Goal: Communication & Community: Answer question/provide support

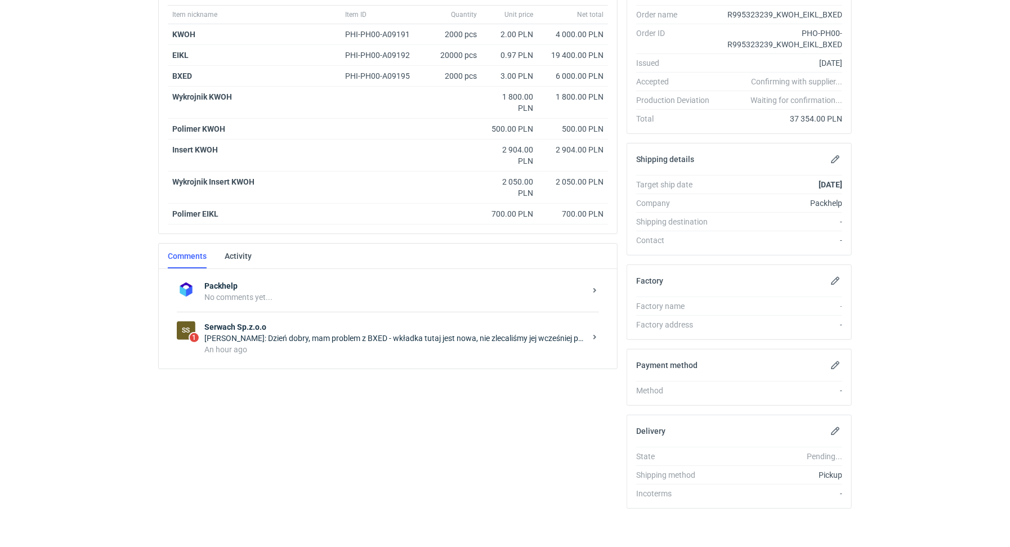
click at [285, 333] on div "[PERSON_NAME]: Dzień dobry, mam problem z BXED - wkładka tutaj jest nowa, nie z…" at bounding box center [394, 338] width 381 height 11
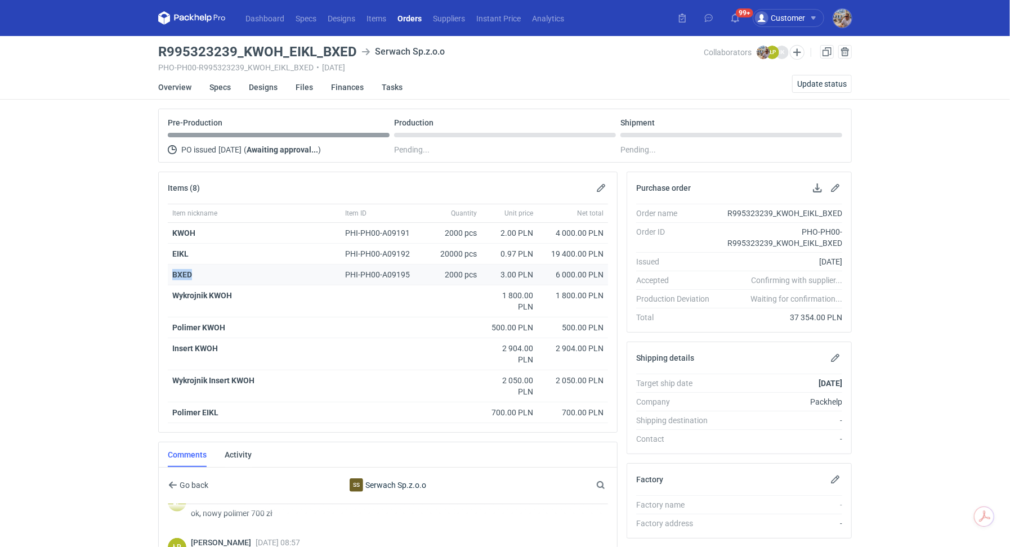
drag, startPoint x: 193, startPoint y: 271, endPoint x: 171, endPoint y: 274, distance: 22.1
click at [171, 274] on div "BXED" at bounding box center [254, 275] width 173 height 21
copy strong "BXED"
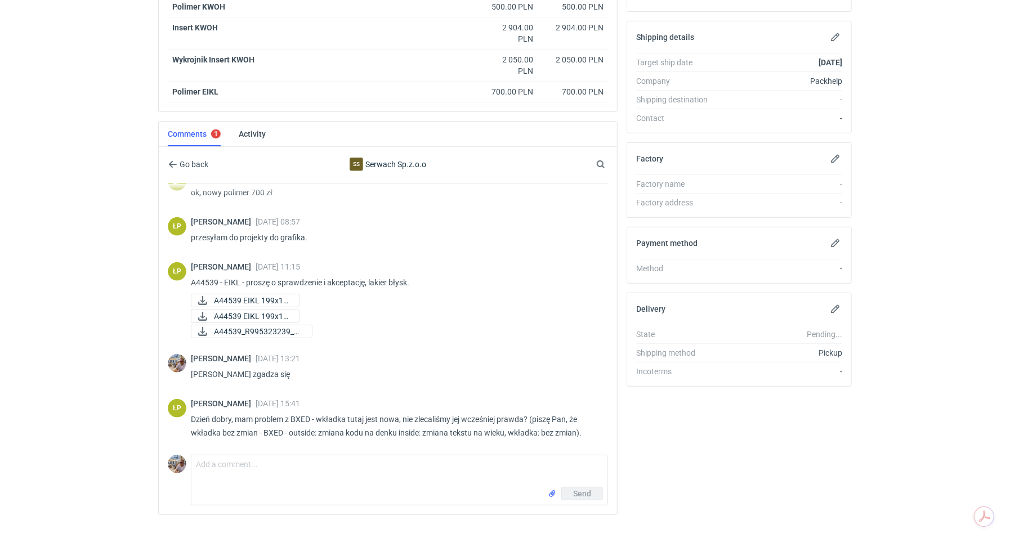
scroll to position [328, 0]
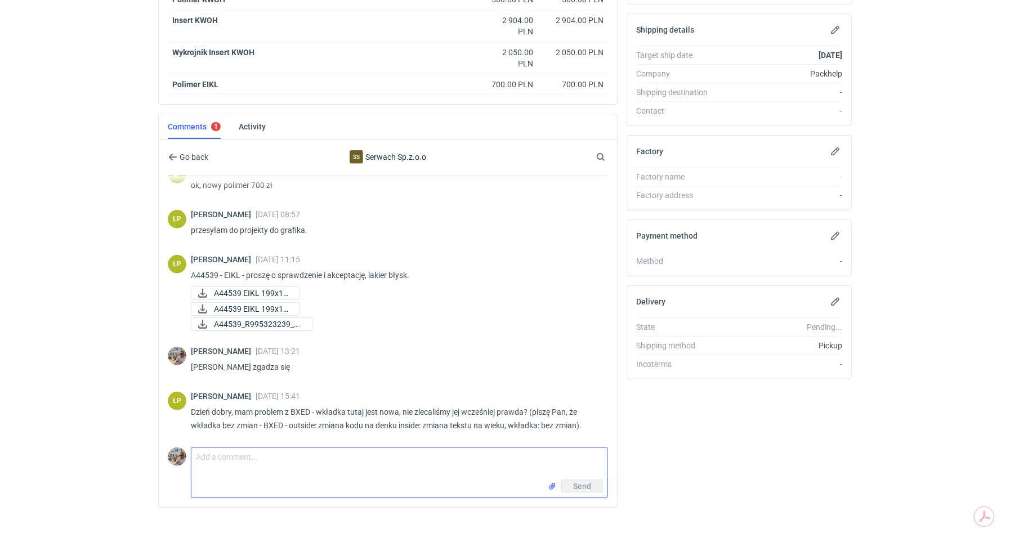
click at [294, 467] on textarea "Comment message" at bounding box center [399, 464] width 416 height 32
paste textarea "QEXD"
click at [245, 453] on textarea "[PERSON_NAME] z tego co widzę jest inna niż w zamówieniu QEXD" at bounding box center [399, 464] width 416 height 32
type textarea "[PERSON_NAME] ma Pan rację, z tego co widzę jest inna niż w zamówieniu QEXD."
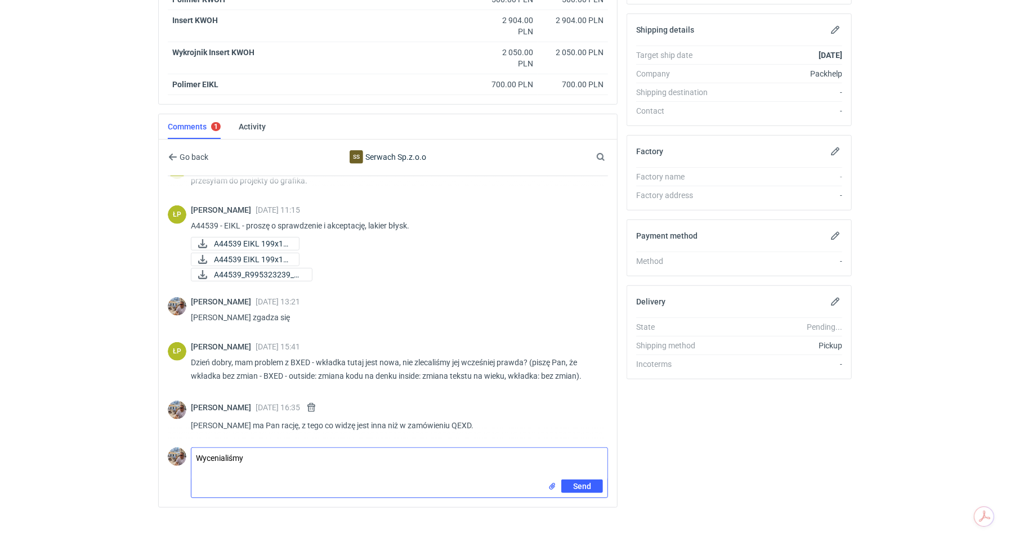
paste textarea "BXED"
drag, startPoint x: 446, startPoint y: 420, endPoint x: 463, endPoint y: 422, distance: 17.5
click at [463, 422] on p "[PERSON_NAME] ma Pan rację, z tego co widzę jest inna niż w zamówieniu QEXD." at bounding box center [395, 426] width 408 height 14
copy p "QEXD"
click at [378, 454] on textarea "Wycenialiśmy BXED jako re-order zlecenia" at bounding box center [399, 464] width 416 height 32
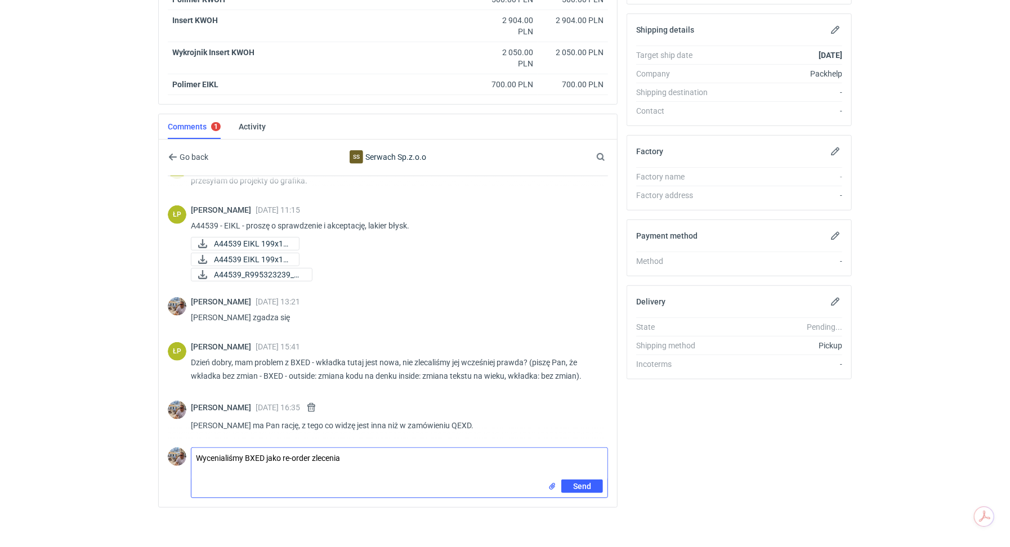
paste textarea "QEXD"
type textarea "Wycenialiśmy BXED jako re-order zlecenia QEXD ale wkładka jest inna niż ostatnio"
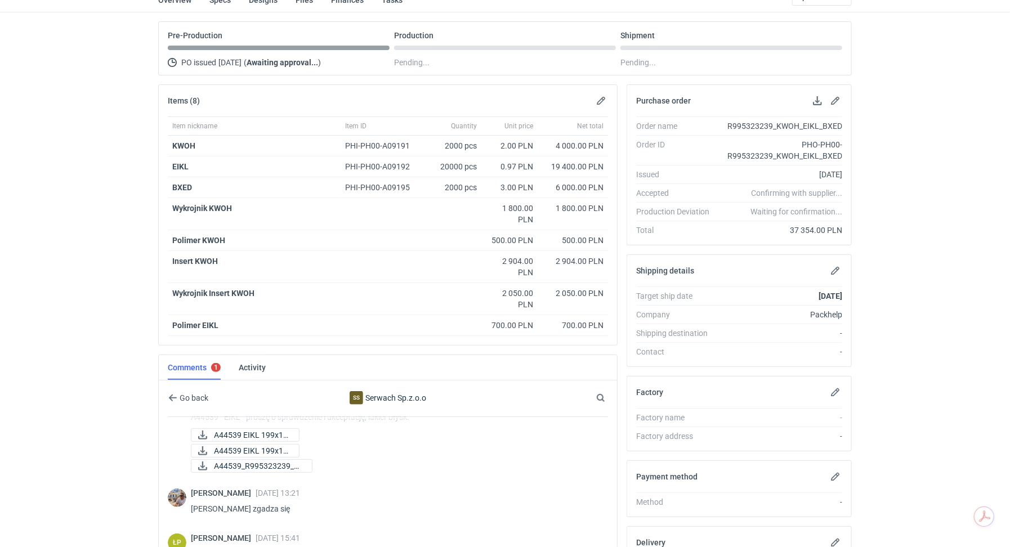
scroll to position [0, 0]
